Goal: Transaction & Acquisition: Book appointment/travel/reservation

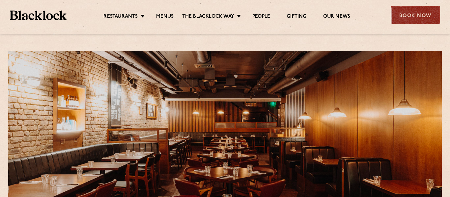
click at [402, 17] on div "Book Now" at bounding box center [414, 15] width 49 height 18
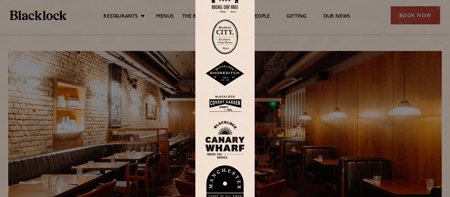
click at [222, 105] on img at bounding box center [224, 103] width 39 height 21
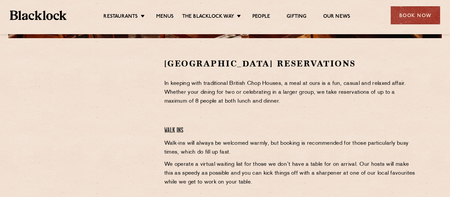
scroll to position [197, 0]
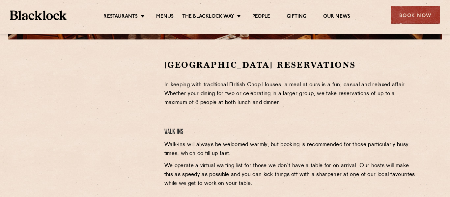
click at [47, 157] on div at bounding box center [93, 108] width 121 height 99
